Goal: Information Seeking & Learning: Learn about a topic

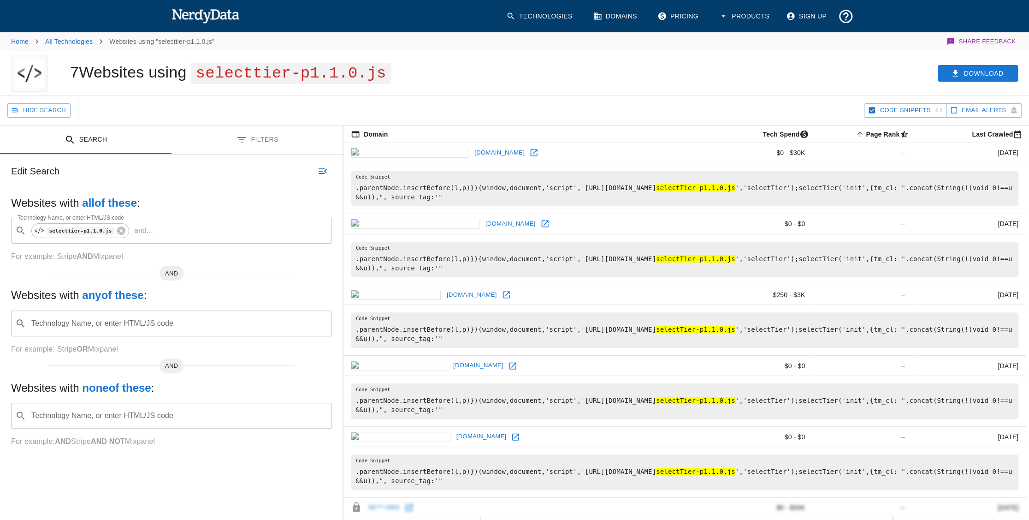
click at [256, 135] on button "Filters" at bounding box center [258, 139] width 172 height 29
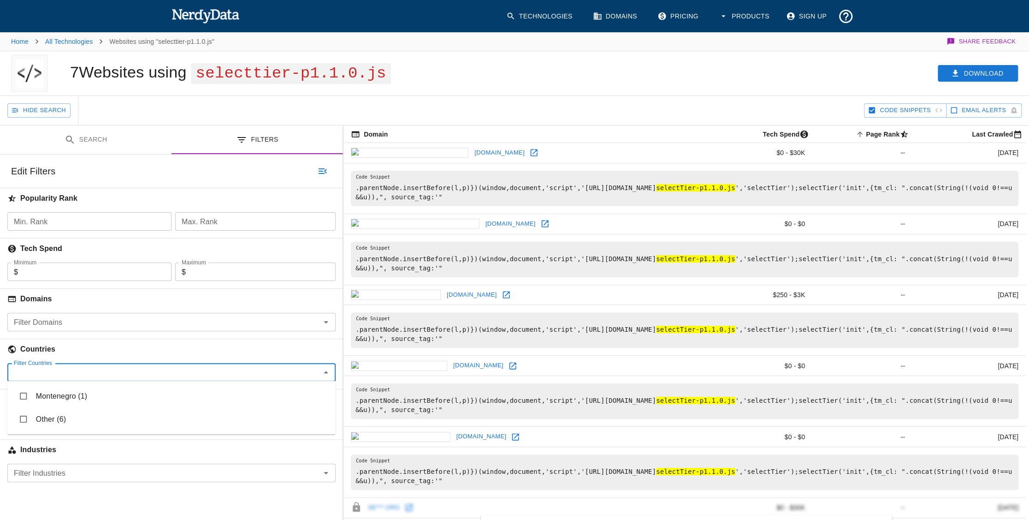
click at [171, 375] on input "Filter Countries" at bounding box center [164, 372] width 308 height 13
click at [142, 323] on input "Filter Domains" at bounding box center [164, 321] width 308 height 13
click at [477, 101] on div "Hide Search" at bounding box center [435, 110] width 857 height 29
click at [529, 150] on icon at bounding box center [533, 152] width 9 height 9
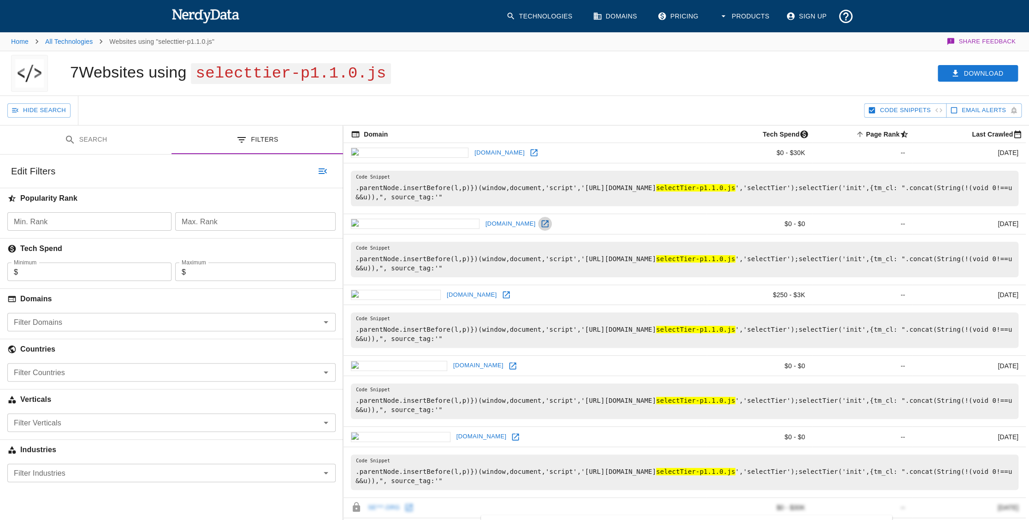
click at [541, 220] on icon at bounding box center [544, 223] width 7 height 7
click at [503, 294] on icon at bounding box center [506, 294] width 7 height 7
click at [451, 364] on link "[DOMAIN_NAME]" at bounding box center [478, 365] width 55 height 14
click at [508, 363] on icon at bounding box center [512, 365] width 9 height 9
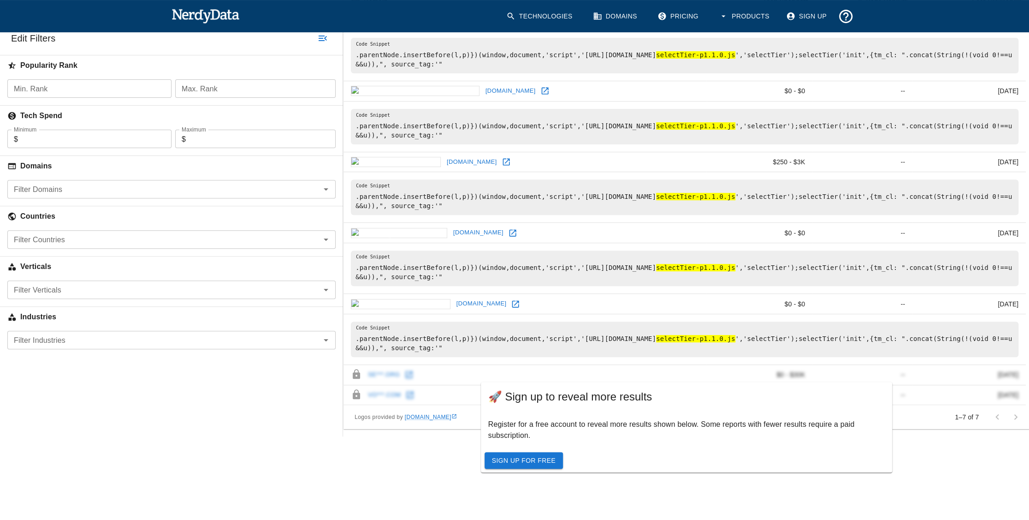
scroll to position [47, 0]
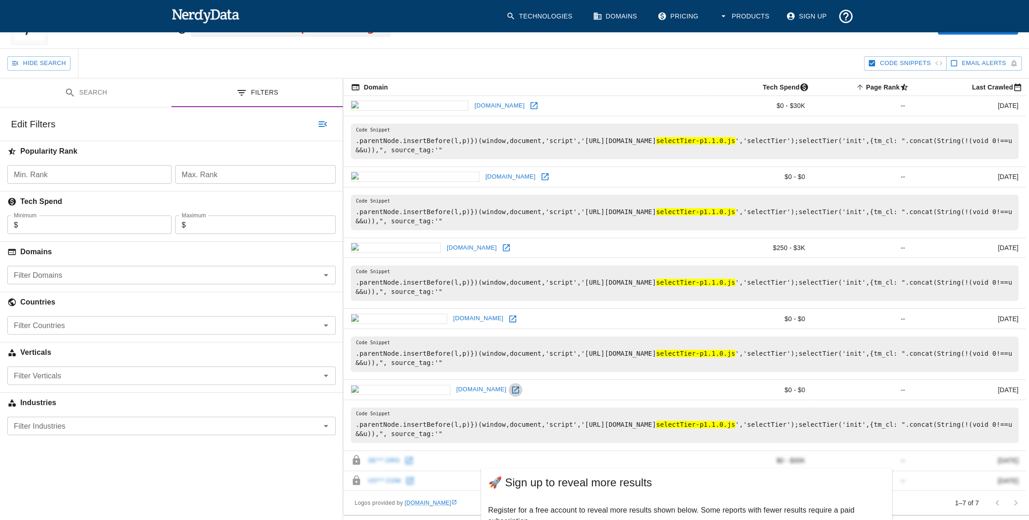
click at [511, 387] on icon at bounding box center [515, 389] width 9 height 9
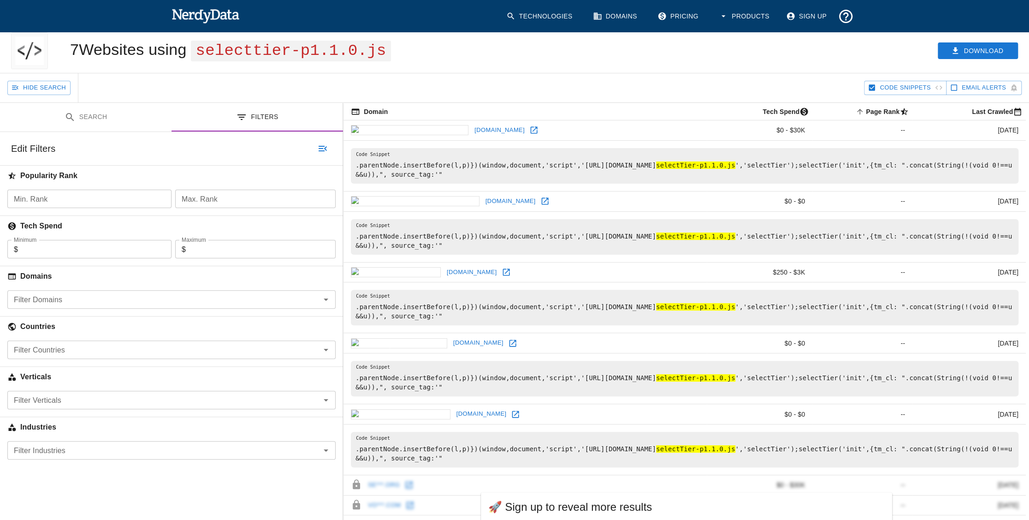
scroll to position [0, 0]
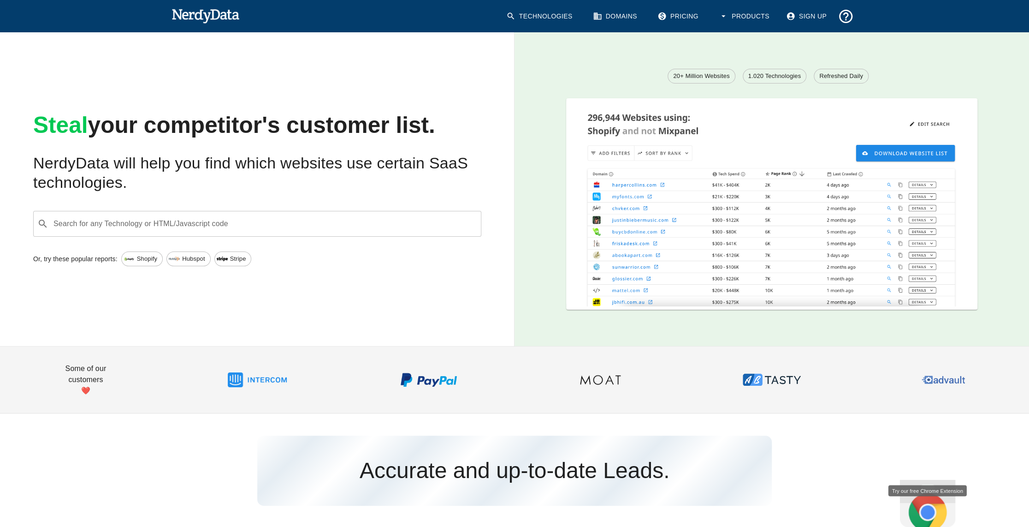
click at [260, 220] on input "Search for any Technology or HTML/Javascript code" at bounding box center [264, 224] width 425 height 18
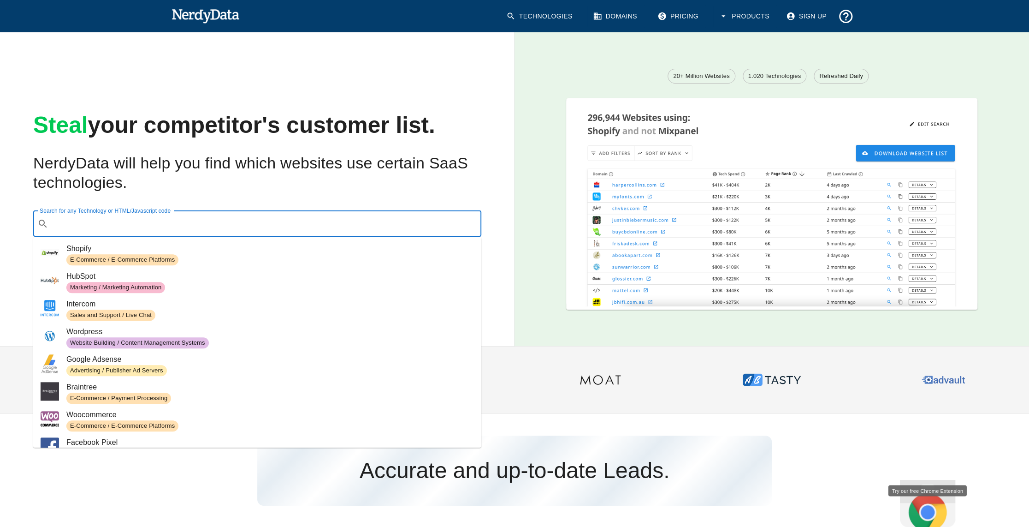
paste input "[DOMAIN_NAME][URL]"
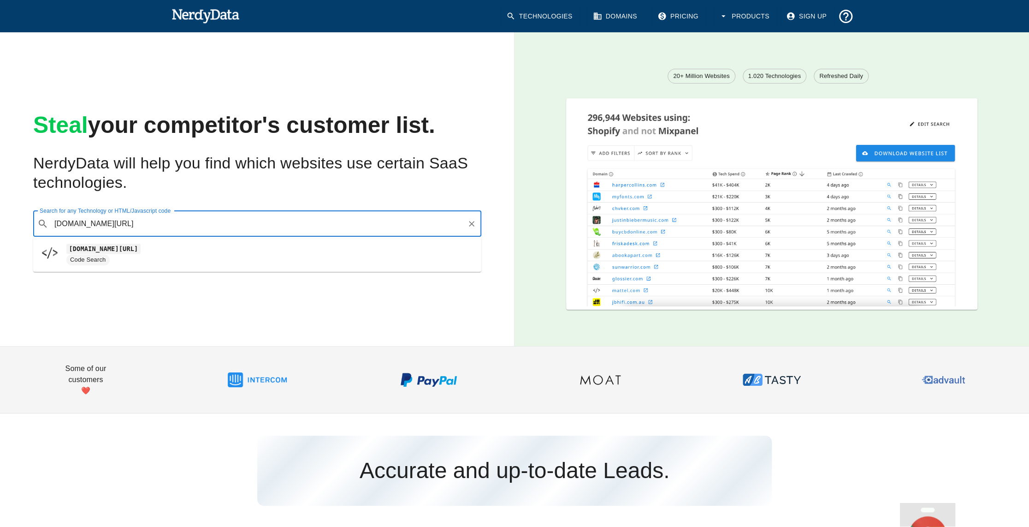
click at [89, 261] on span "Code Search" at bounding box center [87, 260] width 43 height 9
type input "[DOMAIN_NAME][URL]"
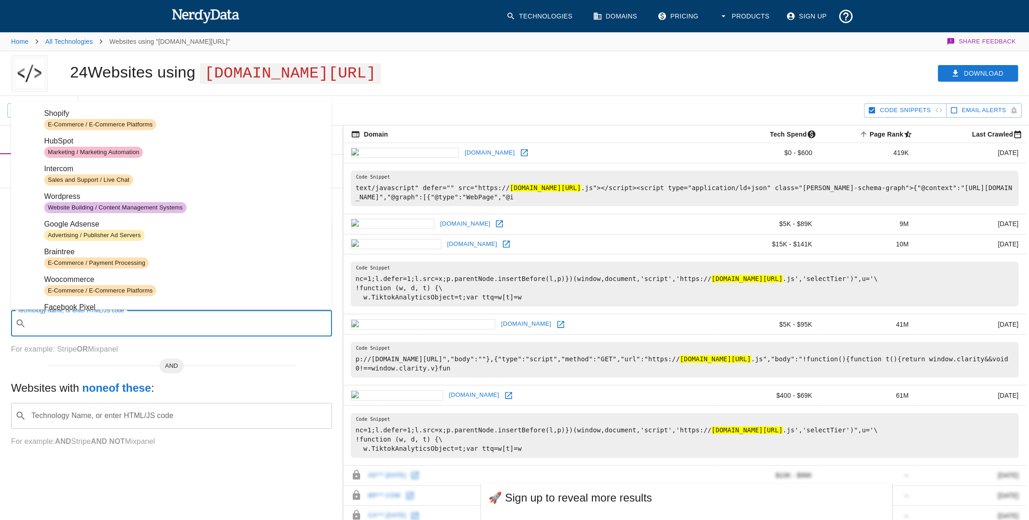
click at [215, 322] on input "Technology Name, or enter HTML/JS code" at bounding box center [179, 324] width 298 height 18
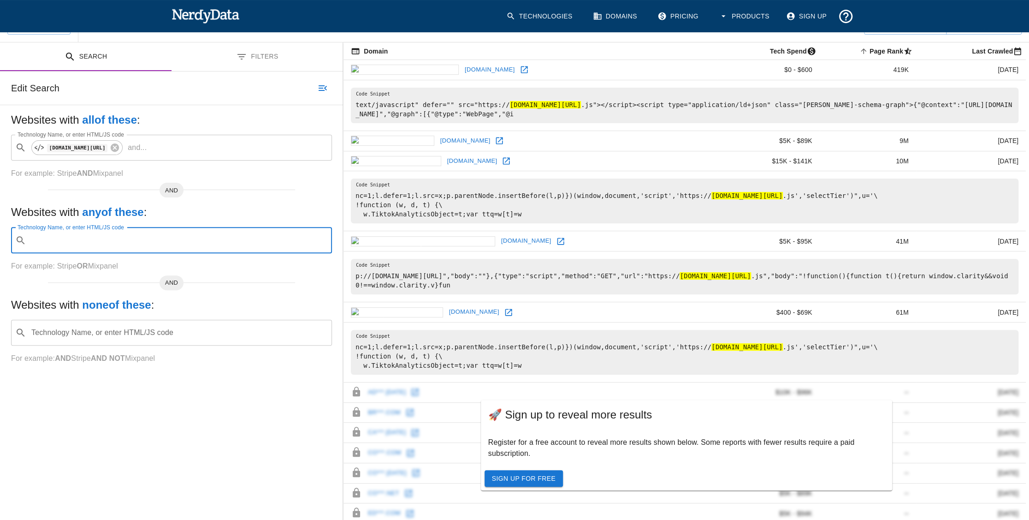
scroll to position [138, 0]
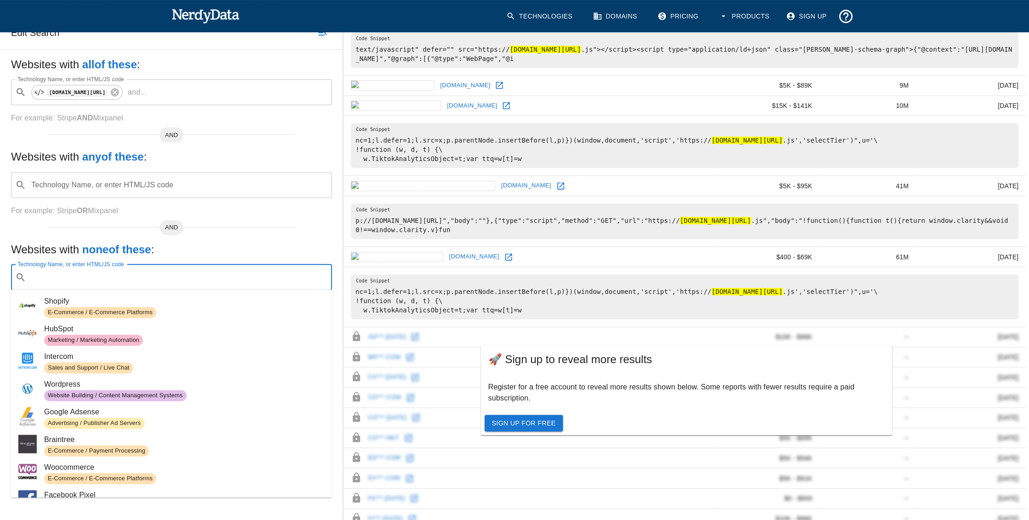
click at [183, 281] on input "Technology Name, or enter HTML/JS code" at bounding box center [179, 277] width 298 height 18
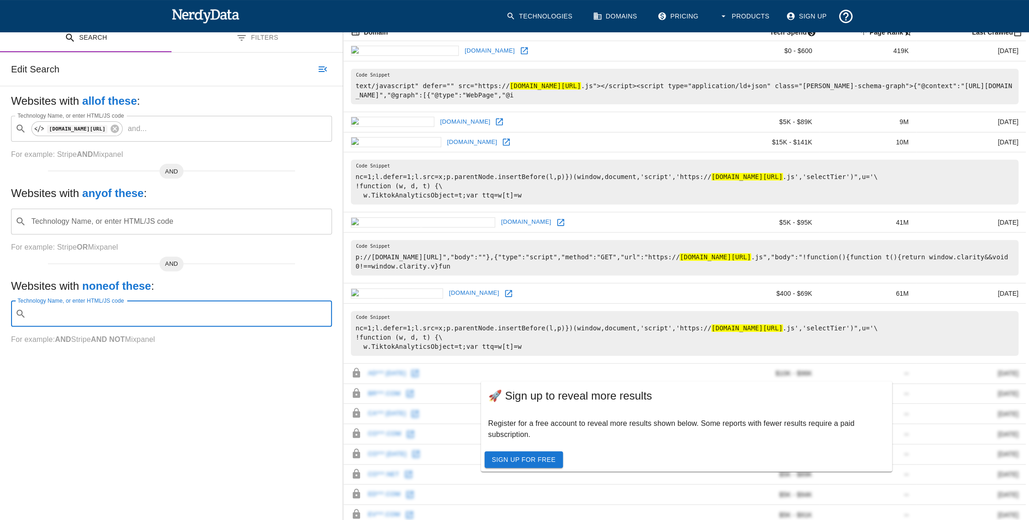
scroll to position [0, 0]
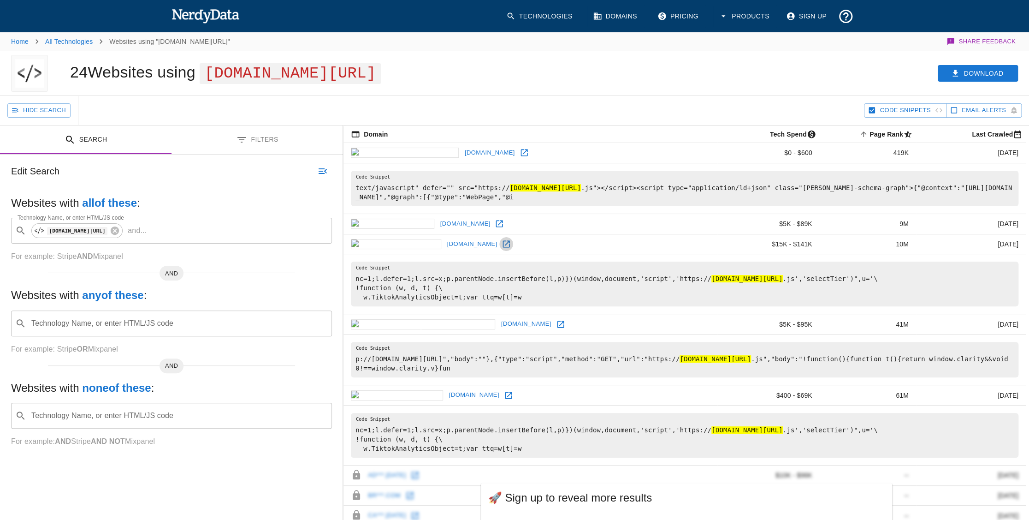
click at [502, 240] on icon at bounding box center [506, 243] width 9 height 9
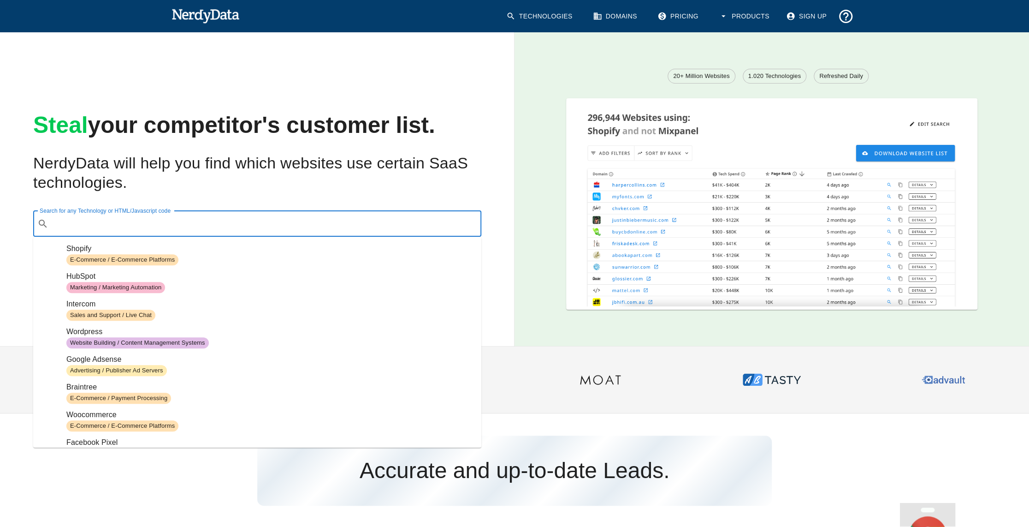
click at [224, 223] on input "Search for any Technology or HTML/Javascript code" at bounding box center [264, 224] width 425 height 18
paste input "[URL][DOMAIN_NAME]"
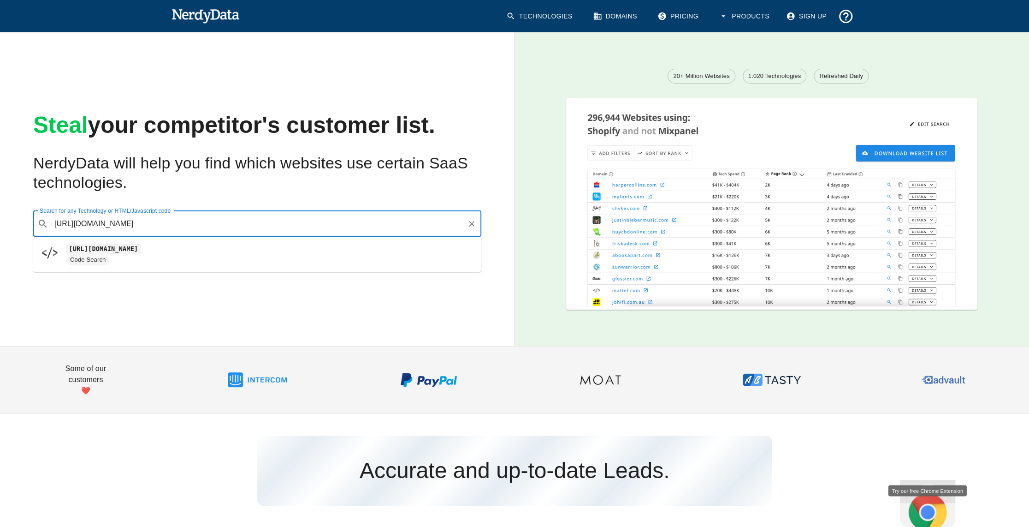
type input "[URL][DOMAIN_NAME]"
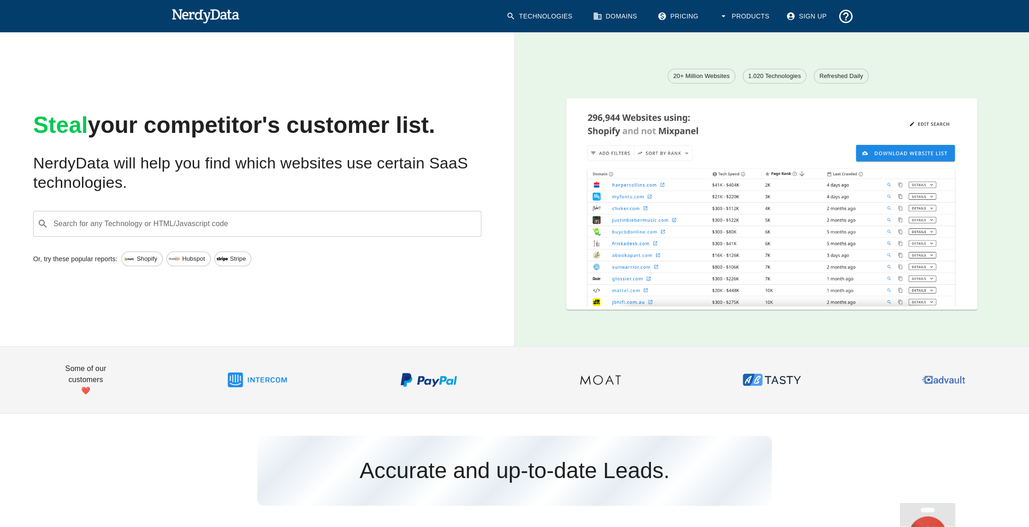
click at [267, 220] on input "Search for any Technology or HTML/Javascript code" at bounding box center [264, 224] width 425 height 18
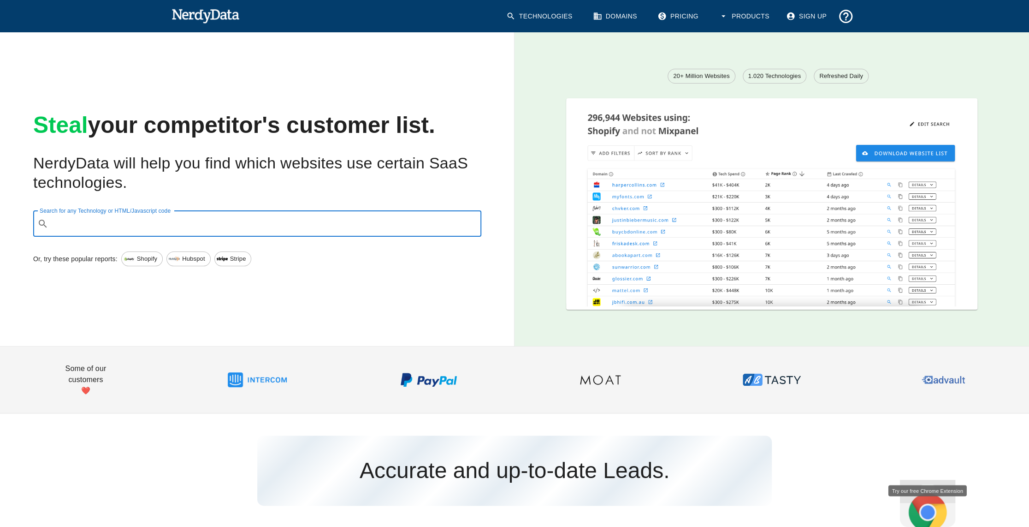
paste input "[DOMAIN_NAME][URL]"
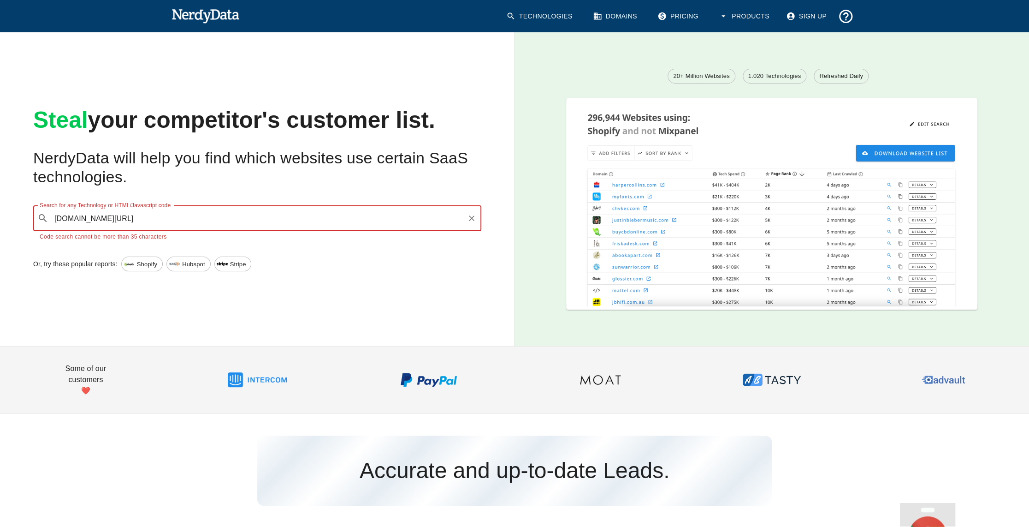
type input "[DOMAIN_NAME][URL]"
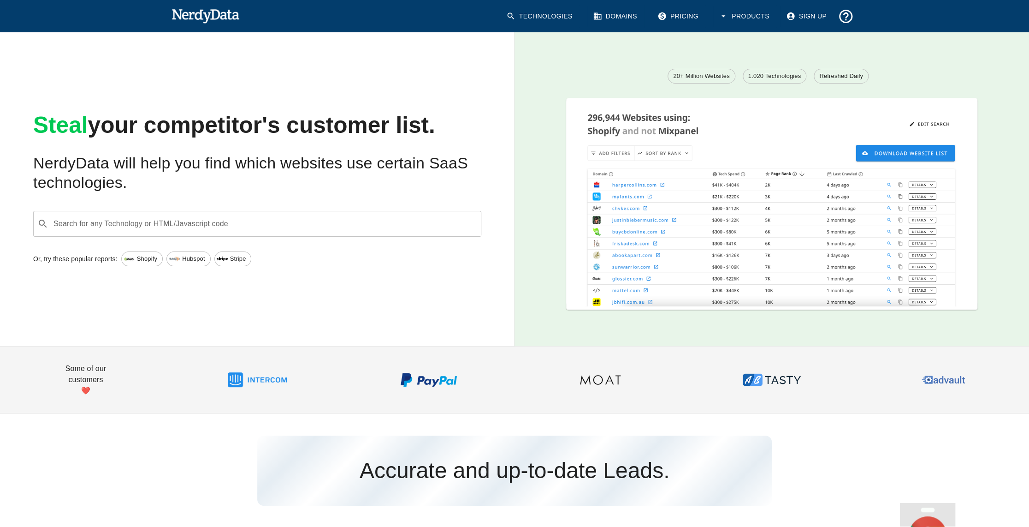
click at [263, 220] on input "Search for any Technology or HTML/Javascript code" at bounding box center [264, 224] width 425 height 18
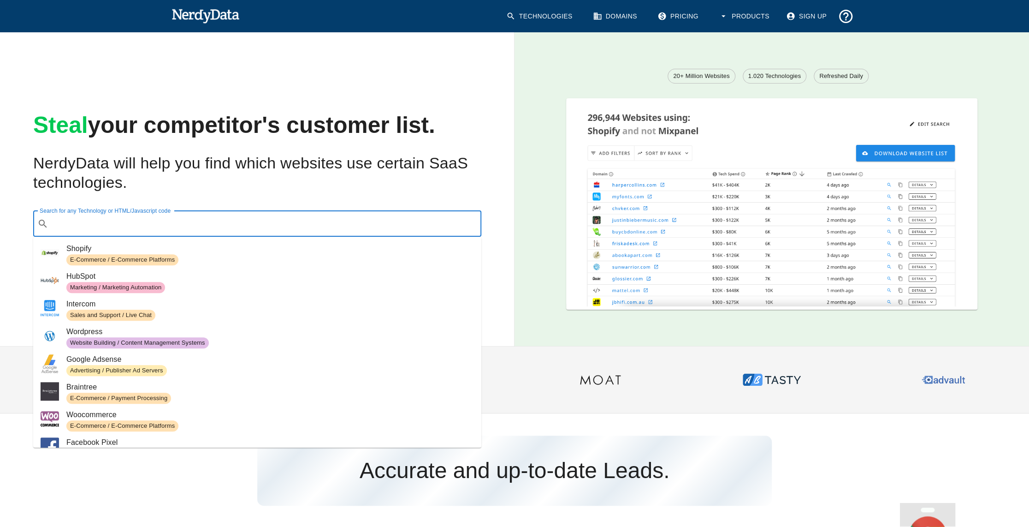
paste input "[DOMAIN_NAME][URL]"
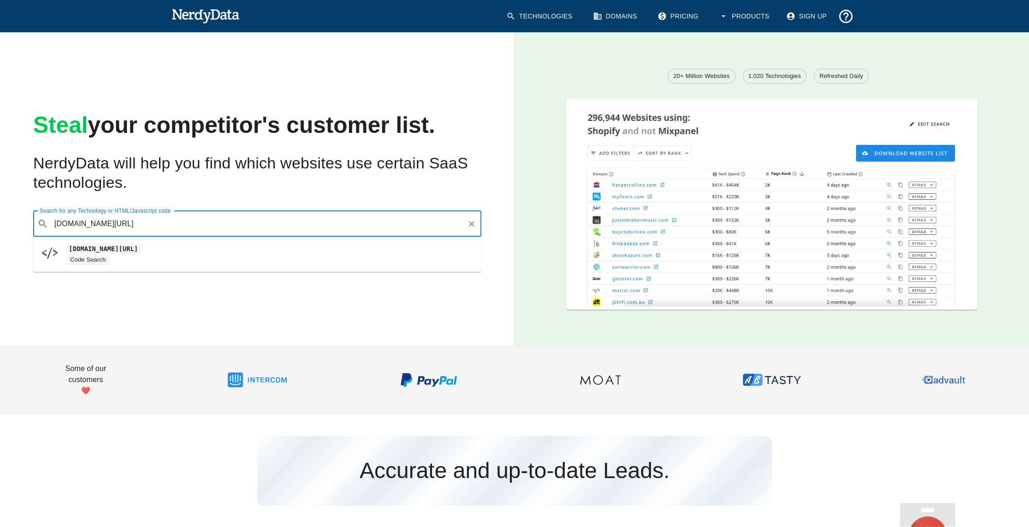
type input "[DOMAIN_NAME][URL]"
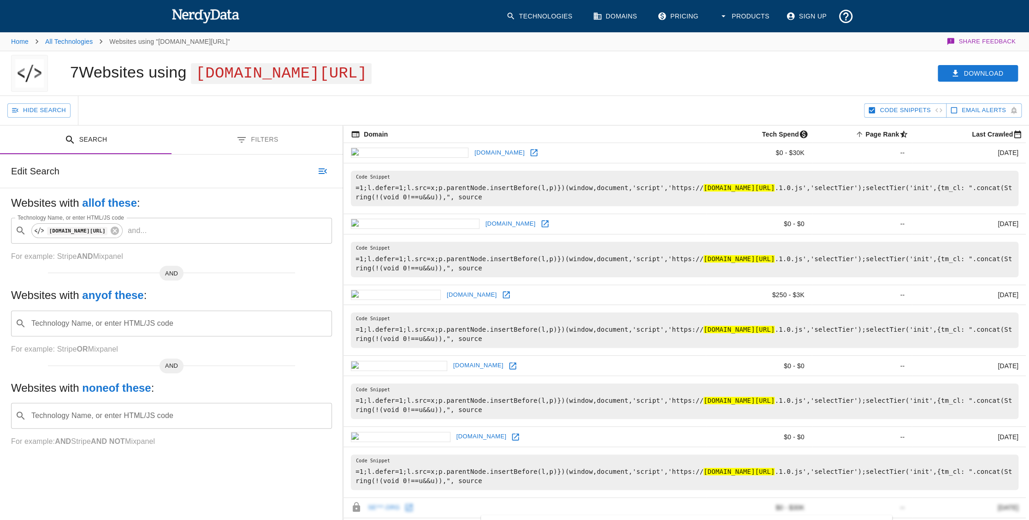
click at [529, 153] on icon at bounding box center [533, 152] width 9 height 9
click at [541, 221] on icon at bounding box center [545, 223] width 9 height 9
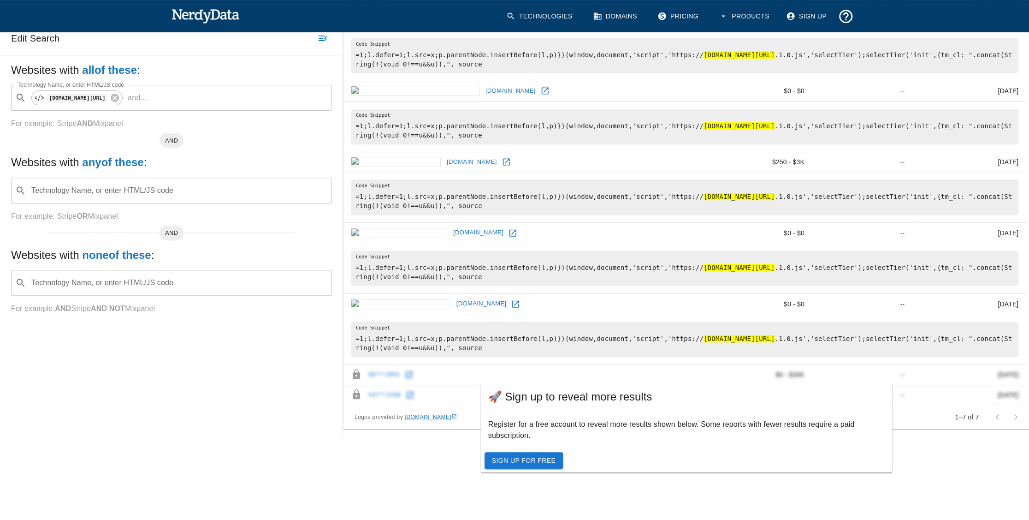
scroll to position [138, 0]
click at [511, 299] on icon at bounding box center [515, 303] width 9 height 9
